Goal: Obtain resource: Obtain resource

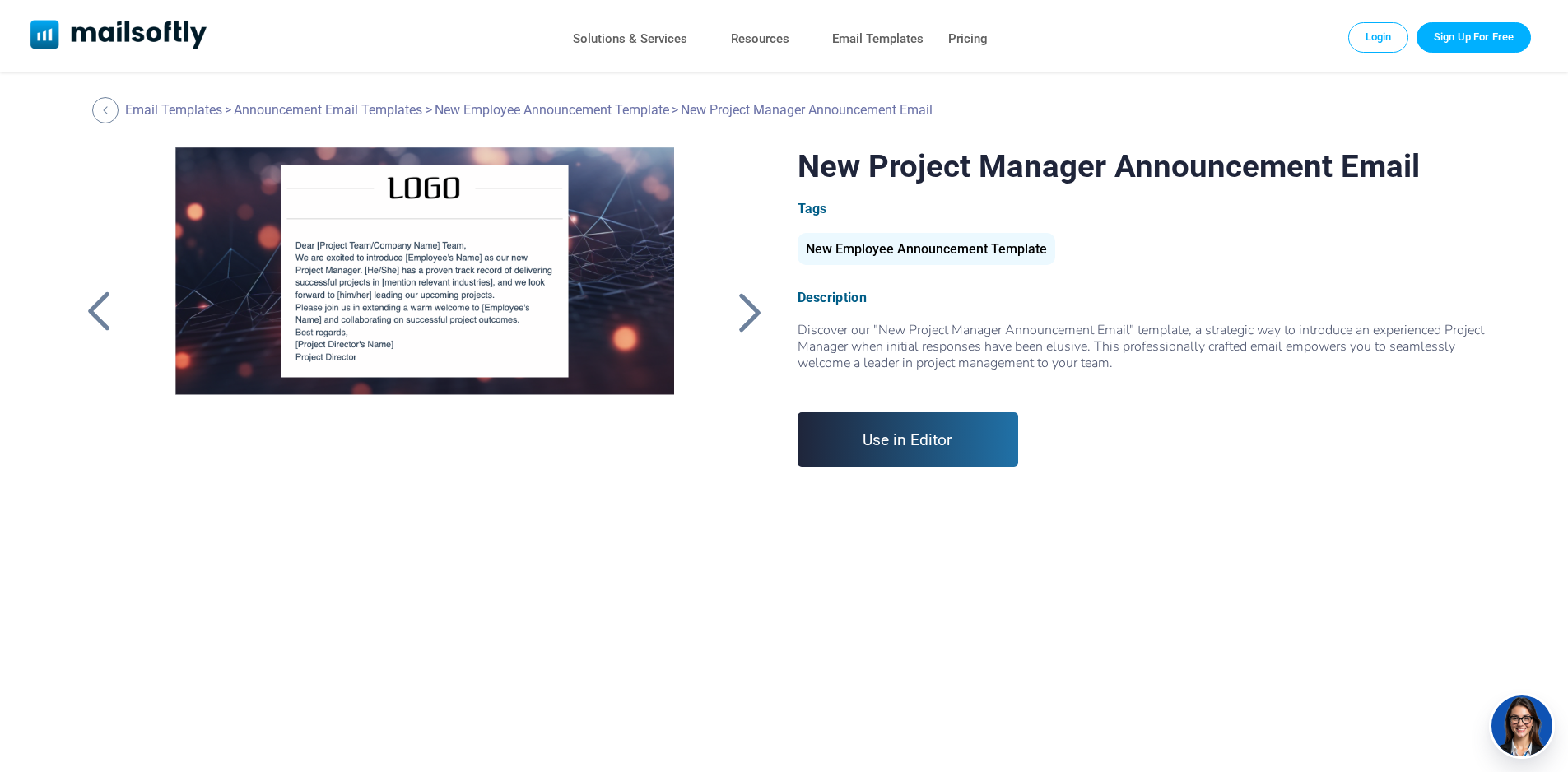
click at [987, 253] on div "New Employee Announcement Template" at bounding box center [926, 249] width 258 height 32
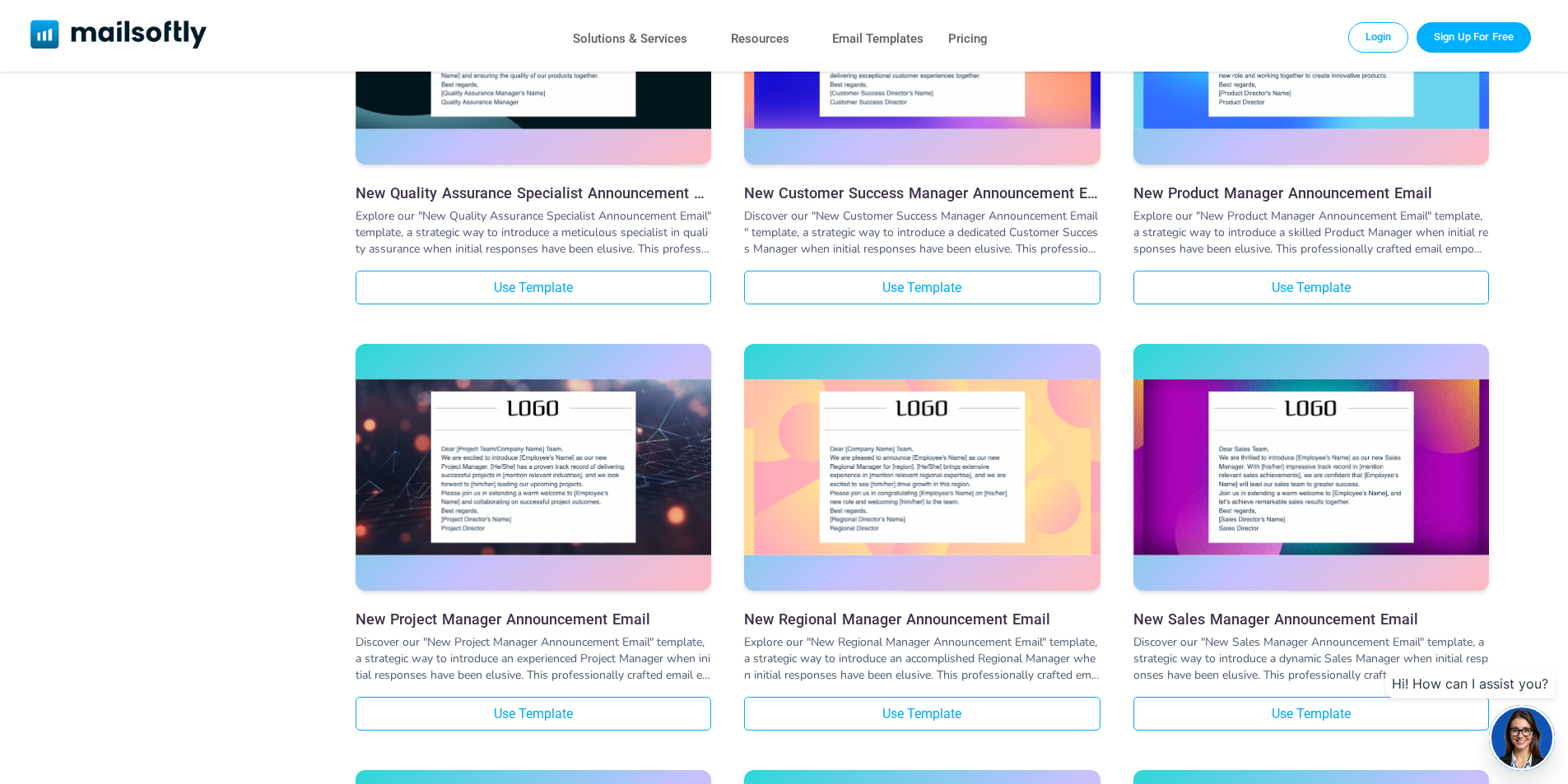
scroll to position [1563, 0]
click at [887, 625] on h3 "New Regional Manager Announcement Email" at bounding box center [922, 618] width 356 height 18
